Goal: Find contact information: Find contact information

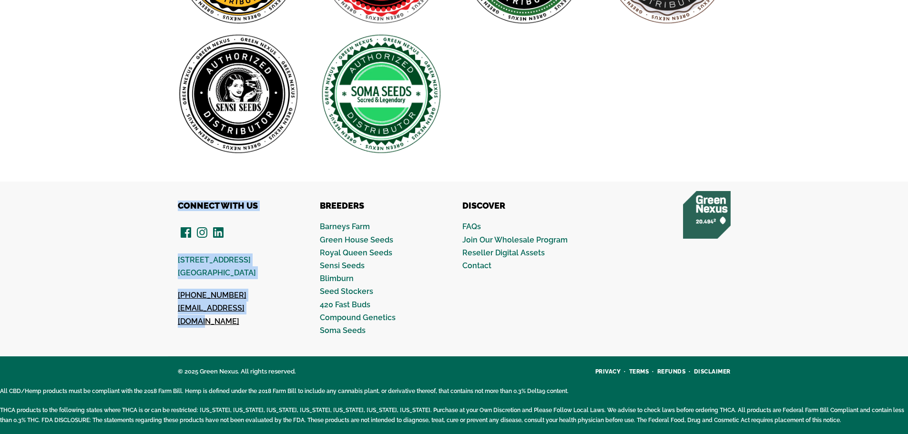
scroll to position [318, 0]
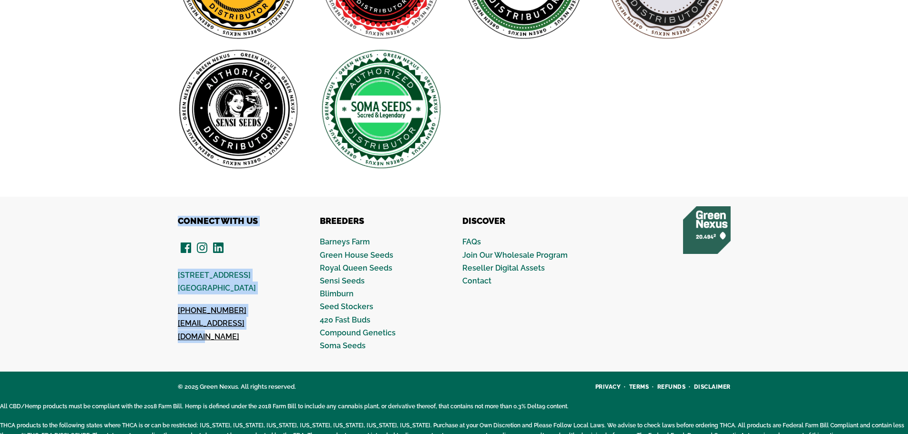
drag, startPoint x: 276, startPoint y: 310, endPoint x: 159, endPoint y: 309, distance: 116.8
click at [159, 309] on div "CONNECT WITH US [STREET_ADDRESS] [PHONE_NUMBER] [EMAIL_ADDRESS][DOMAIN_NAME] Br…" at bounding box center [454, 284] width 908 height 175
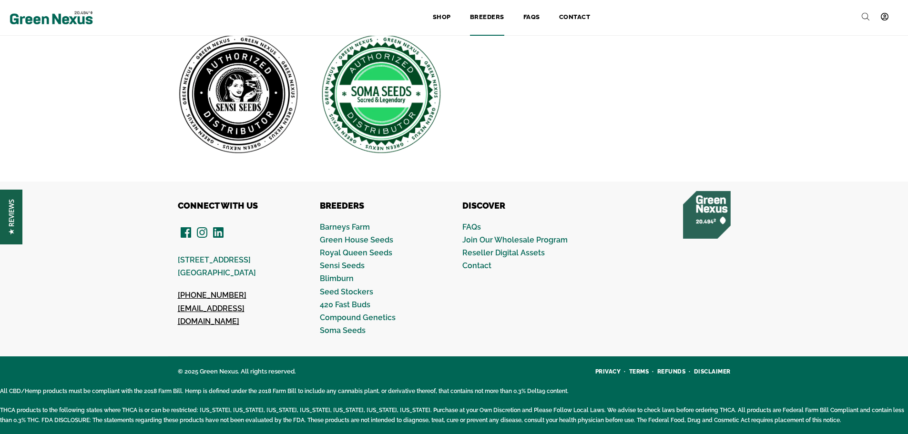
click at [124, 287] on div "CONNECT WITH US [STREET_ADDRESS] [PHONE_NUMBER] [EMAIL_ADDRESS][DOMAIN_NAME] Br…" at bounding box center [454, 269] width 908 height 175
click at [268, 305] on p "[PHONE_NUMBER] [EMAIL_ADDRESS][DOMAIN_NAME]" at bounding box center [241, 308] width 126 height 39
drag, startPoint x: 268, startPoint y: 305, endPoint x: 162, endPoint y: 305, distance: 105.9
click at [162, 305] on div "CONNECT WITH US [STREET_ADDRESS] [PHONE_NUMBER] [EMAIL_ADDRESS][DOMAIN_NAME]" at bounding box center [232, 269] width 143 height 137
copy div "[EMAIL_ADDRESS][DOMAIN_NAME]"
